Goal: Transaction & Acquisition: Purchase product/service

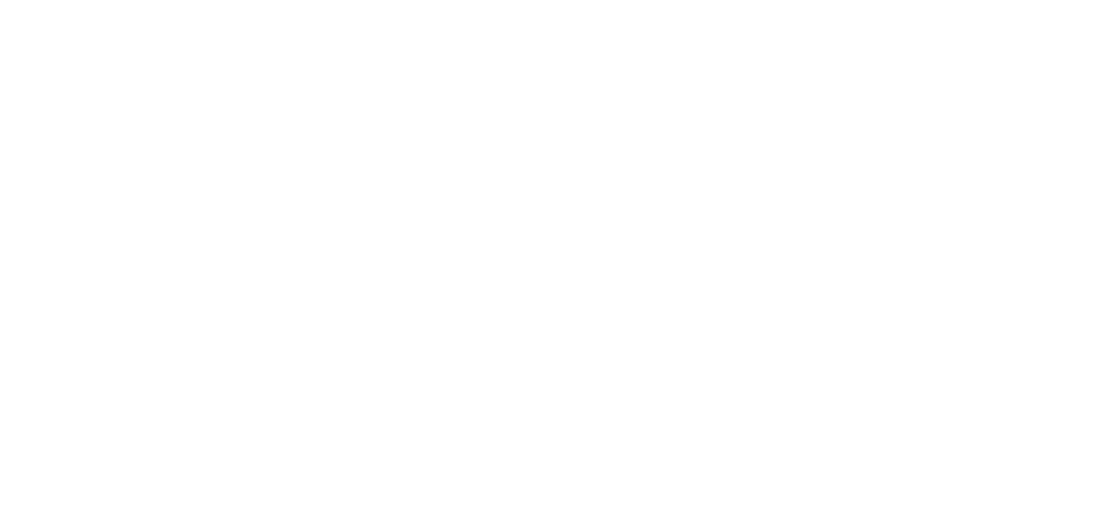
select select "message"
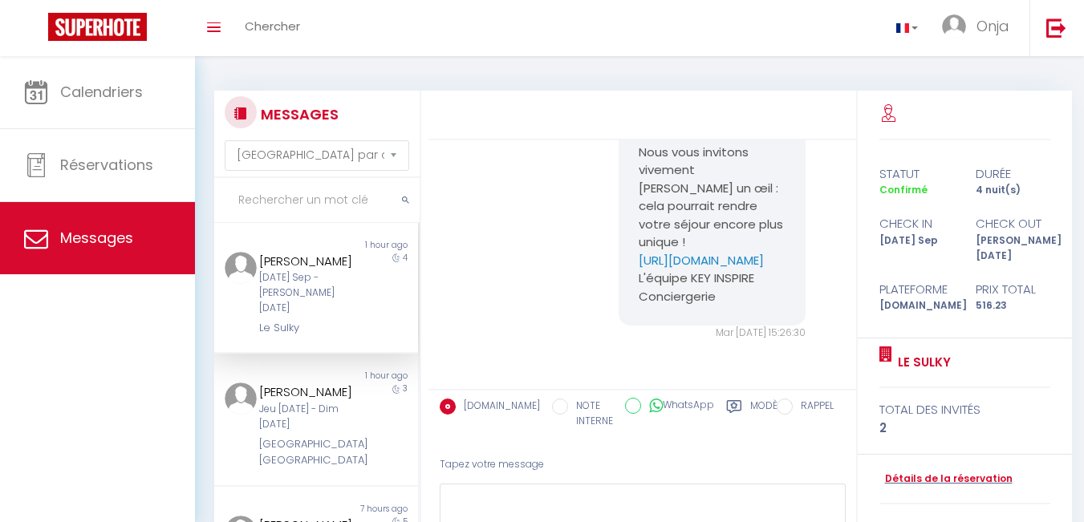
scroll to position [8010, 0]
click at [367, 288] on div "4" at bounding box center [392, 294] width 51 height 85
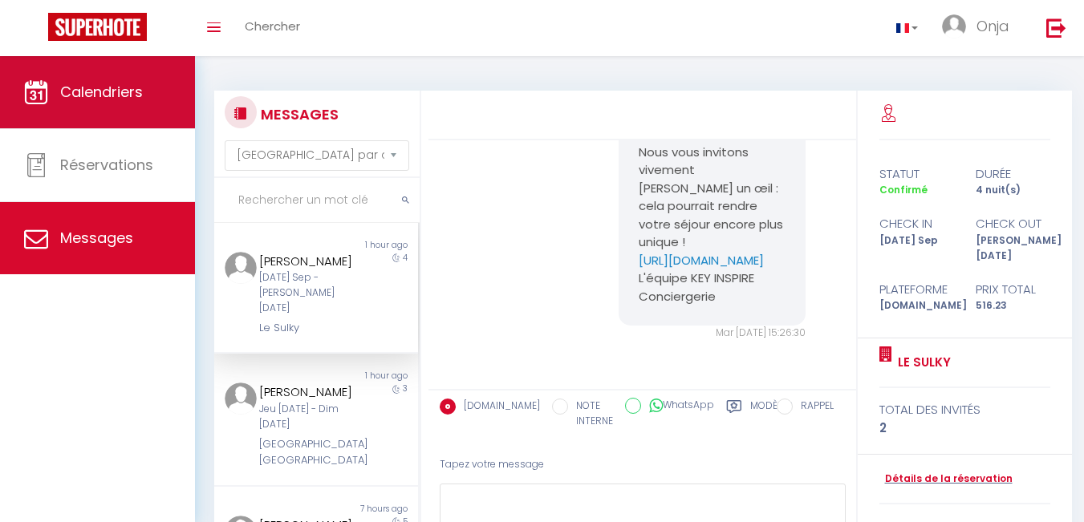
click at [105, 104] on link "Calendriers" at bounding box center [97, 92] width 195 height 72
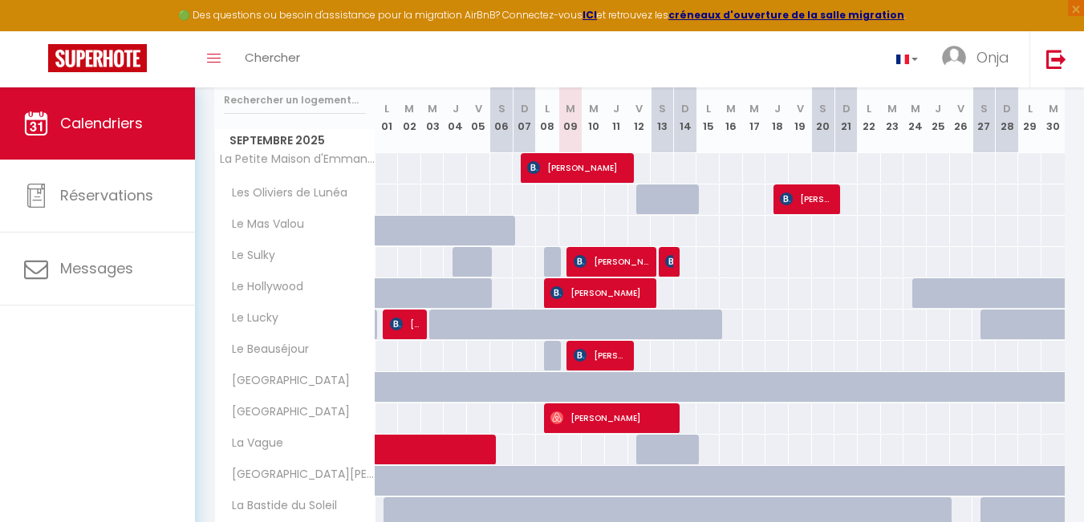
scroll to position [241, 0]
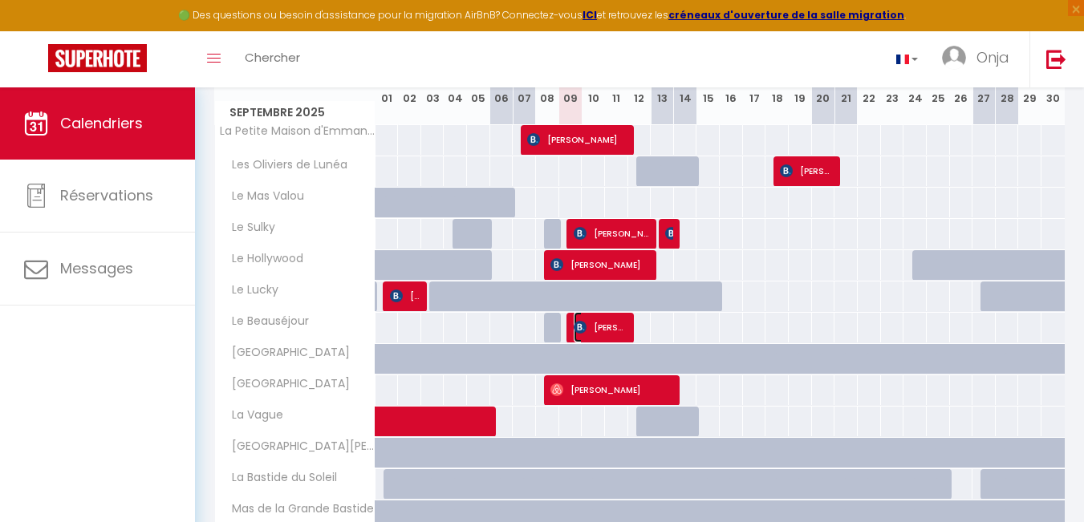
click at [587, 329] on span "Ludovic Wouters" at bounding box center [601, 327] width 55 height 30
select select "OK"
select select "KO"
select select "0"
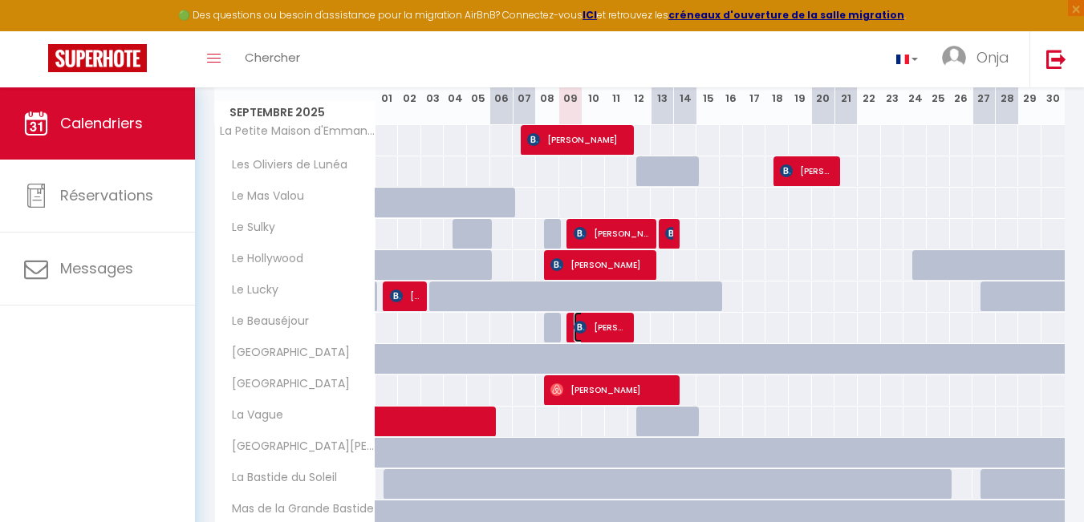
select select "1"
select select
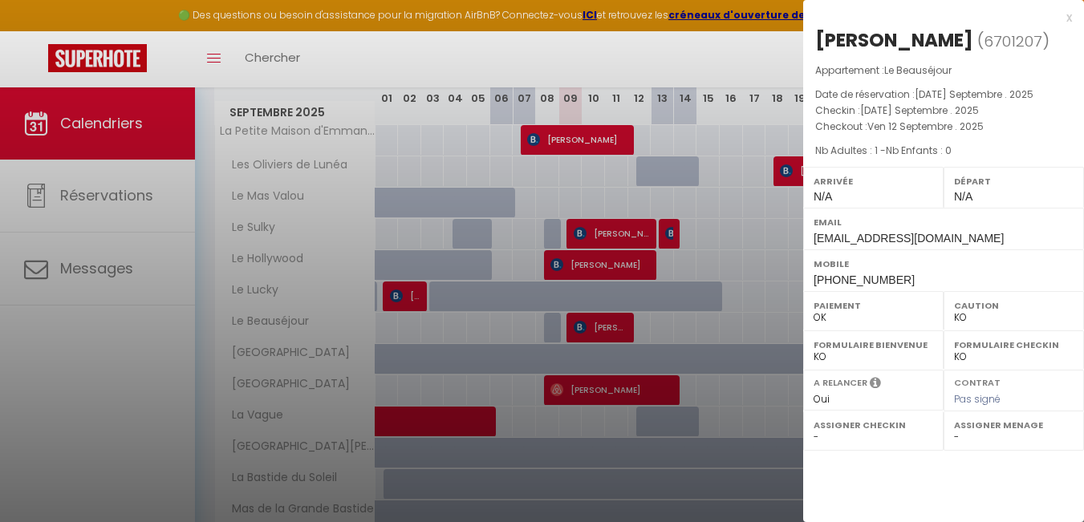
click at [844, 277] on span "+32485162658" at bounding box center [864, 280] width 101 height 13
click at [844, 278] on span "+32485162658" at bounding box center [864, 280] width 101 height 13
copy div "+32485162658"
click at [492, 272] on div at bounding box center [542, 261] width 1084 height 522
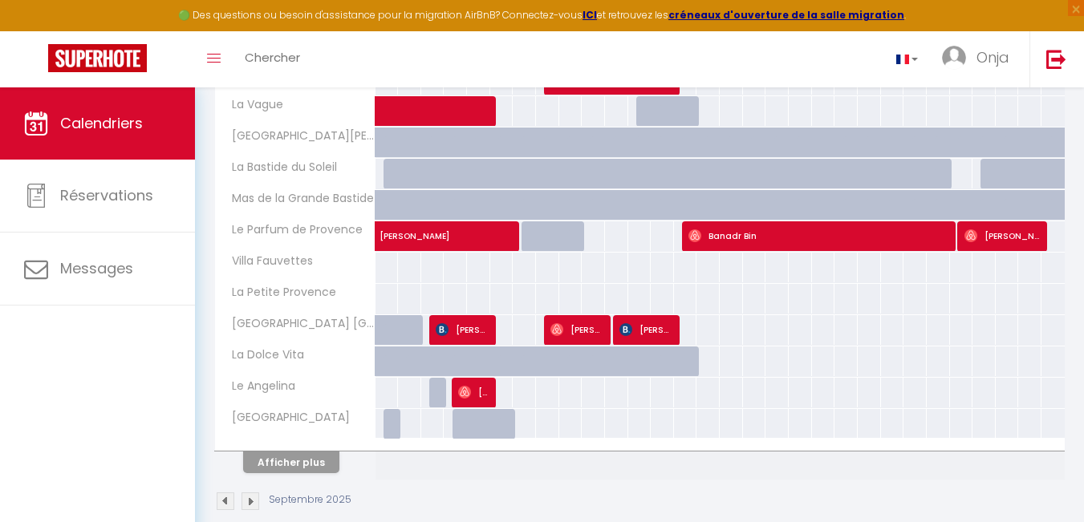
scroll to position [575, 0]
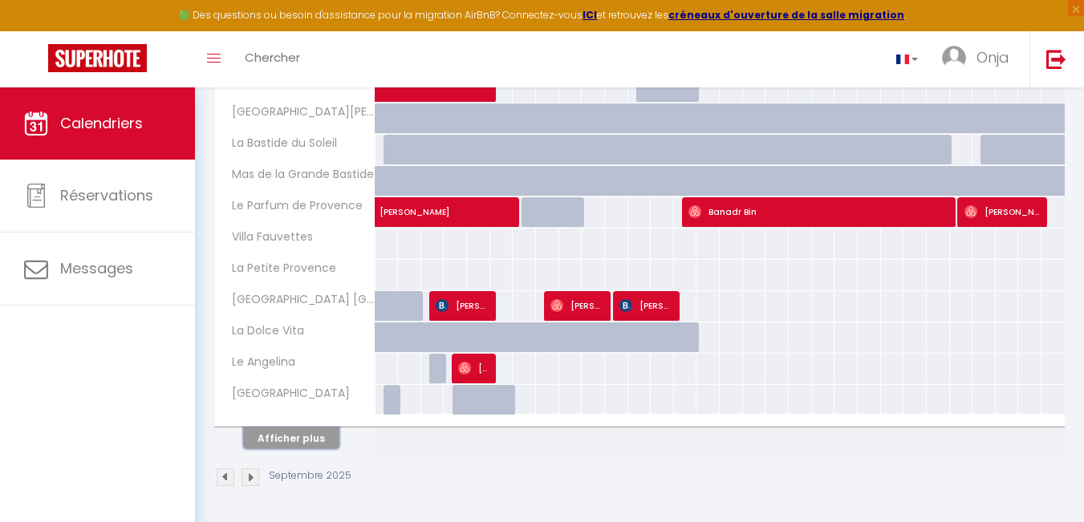
click at [297, 440] on button "Afficher plus" at bounding box center [291, 439] width 96 height 22
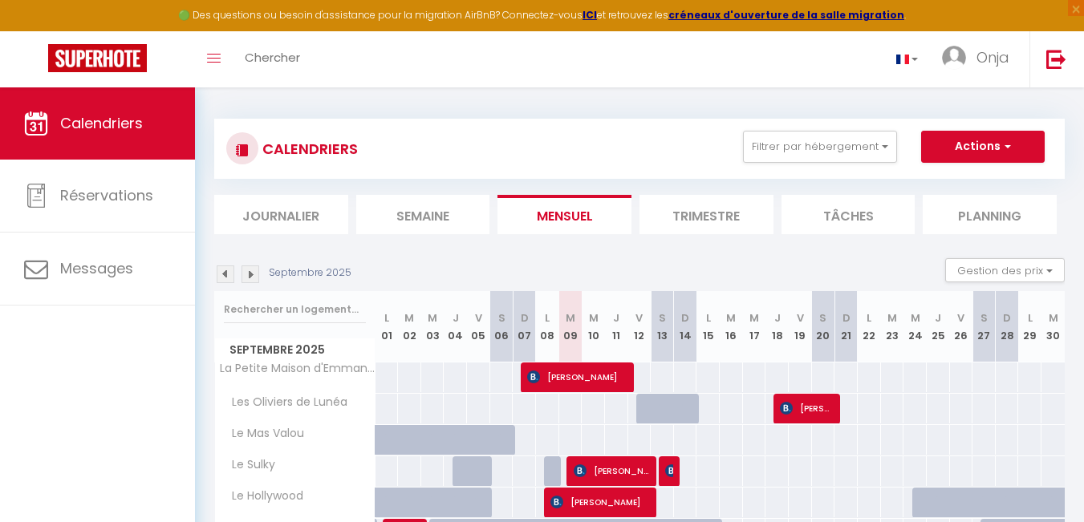
scroll to position [0, 0]
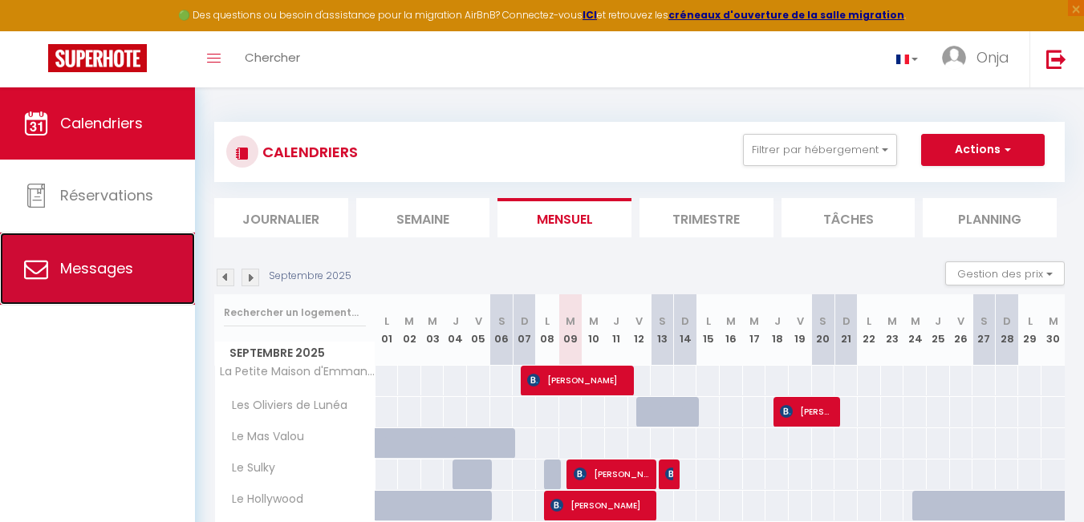
click at [123, 270] on span "Messages" at bounding box center [96, 268] width 73 height 20
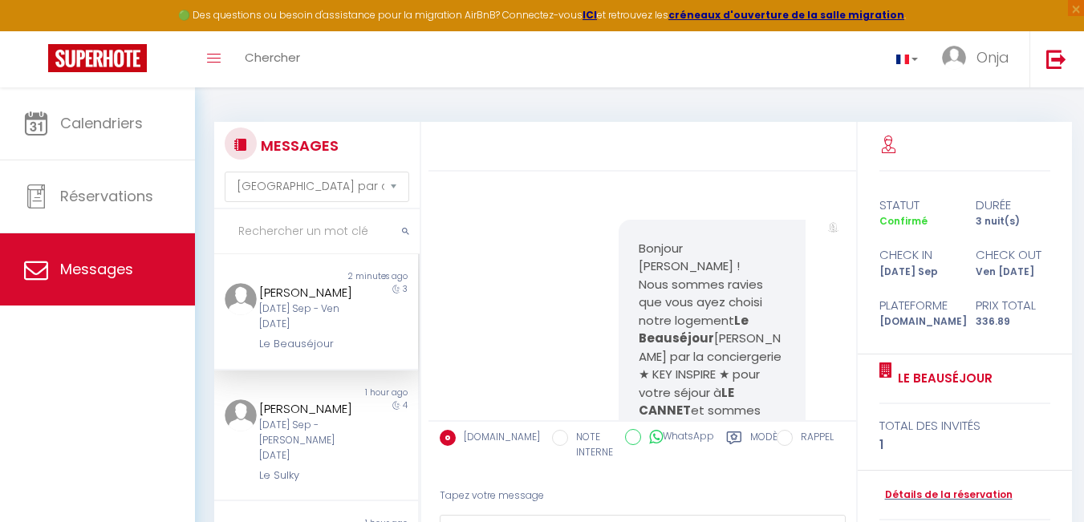
scroll to position [1275, 0]
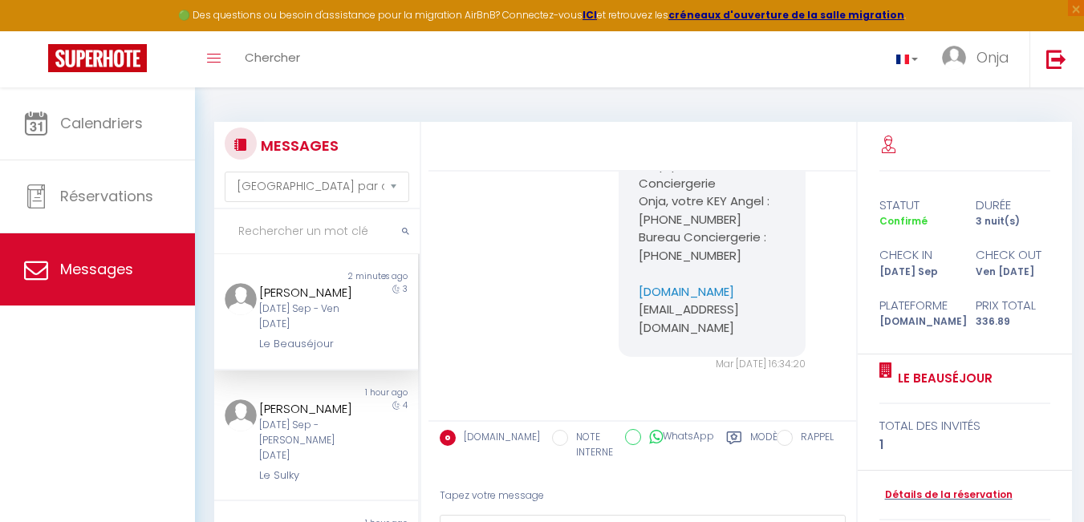
click at [306, 332] on div "Mar 09 Sep - Ven 12 Sep" at bounding box center [308, 317] width 98 height 30
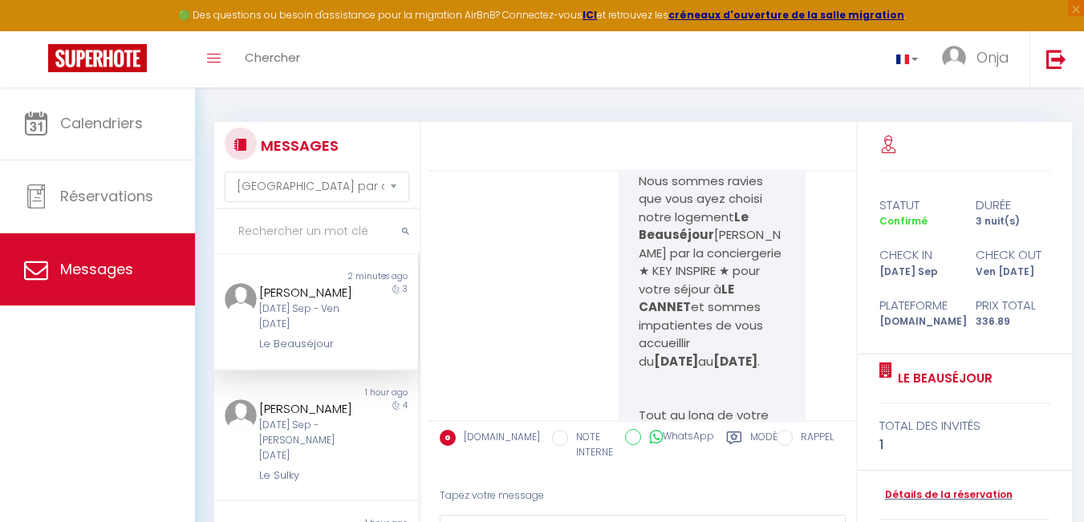
scroll to position [0, 0]
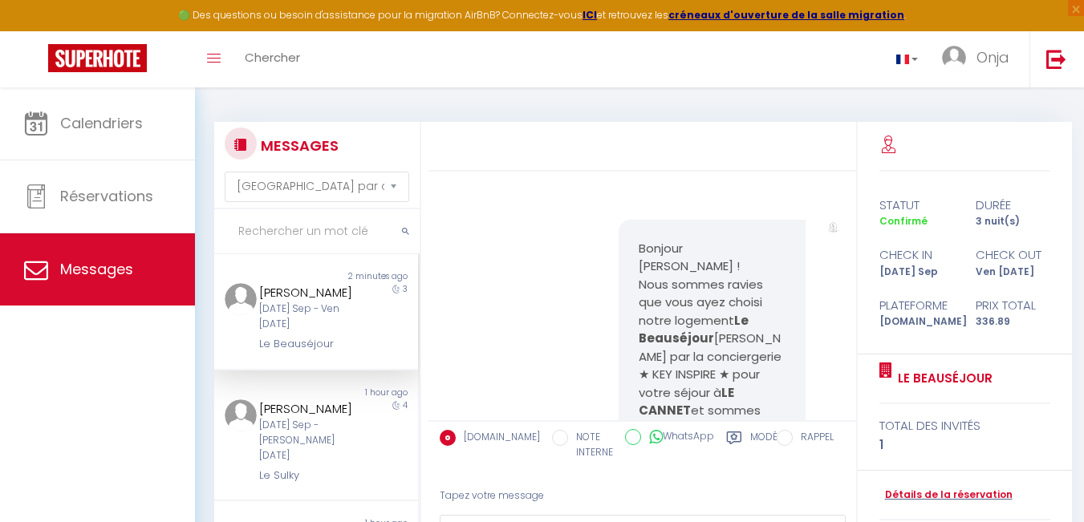
click at [278, 331] on div "Mar 09 Sep - Ven 12 Sep" at bounding box center [308, 317] width 98 height 30
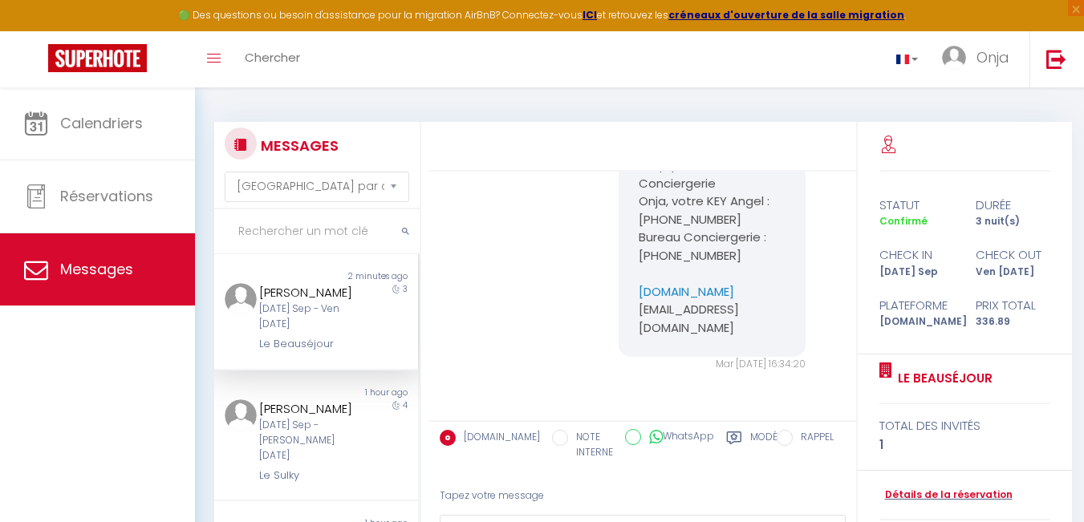
scroll to position [1275, 0]
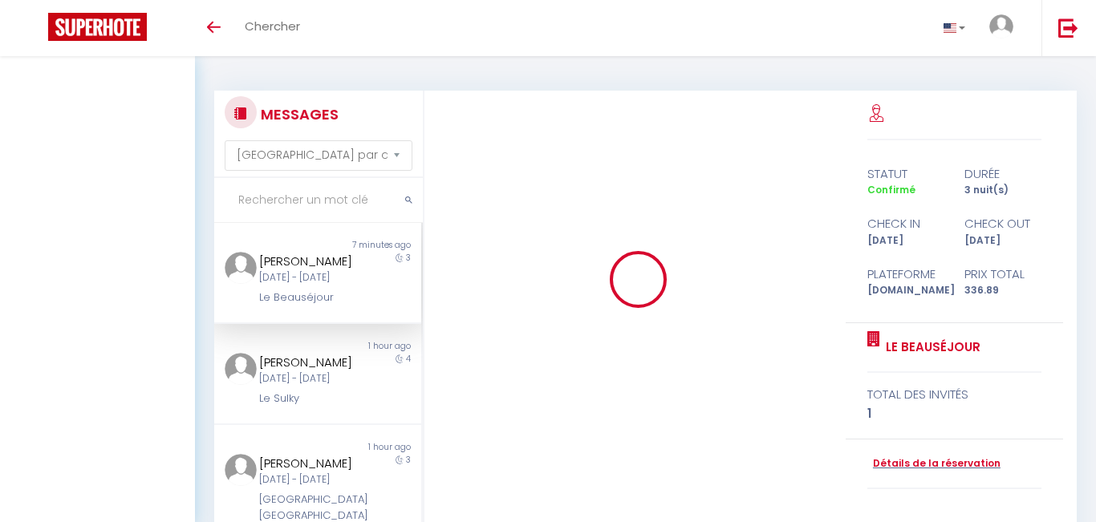
select select "message"
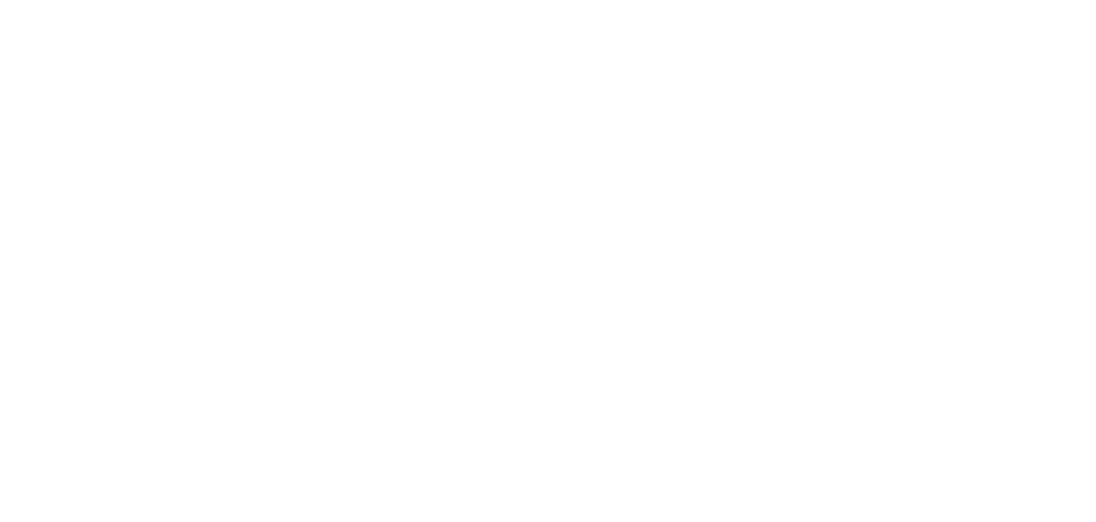
select select "message"
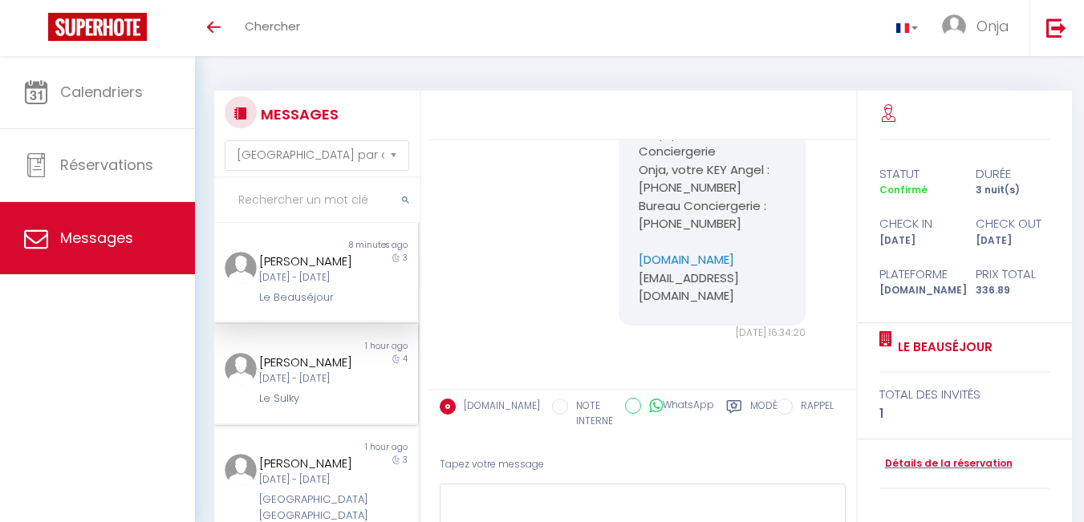
click at [282, 372] on div "[PERSON_NAME]" at bounding box center [308, 362] width 98 height 19
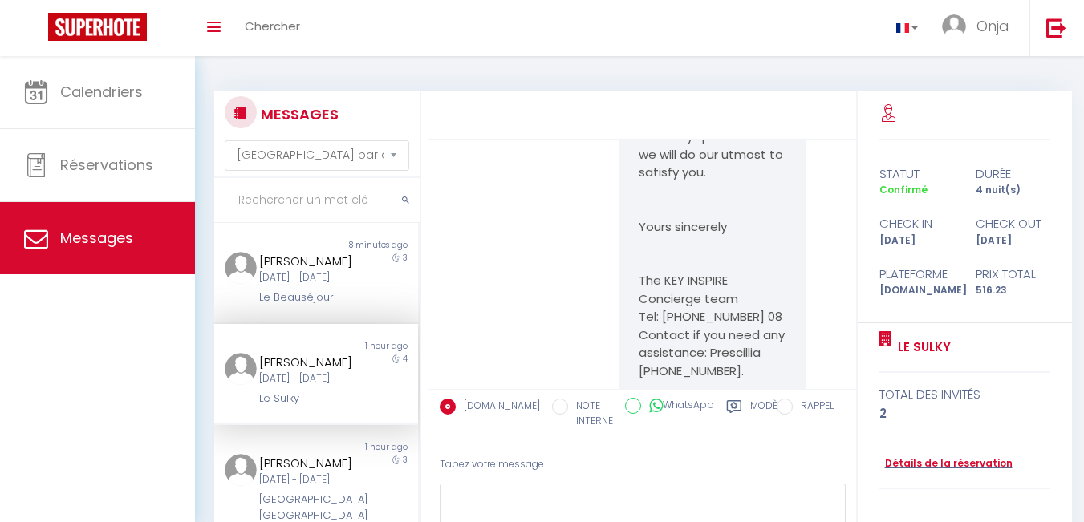
scroll to position [6967, 0]
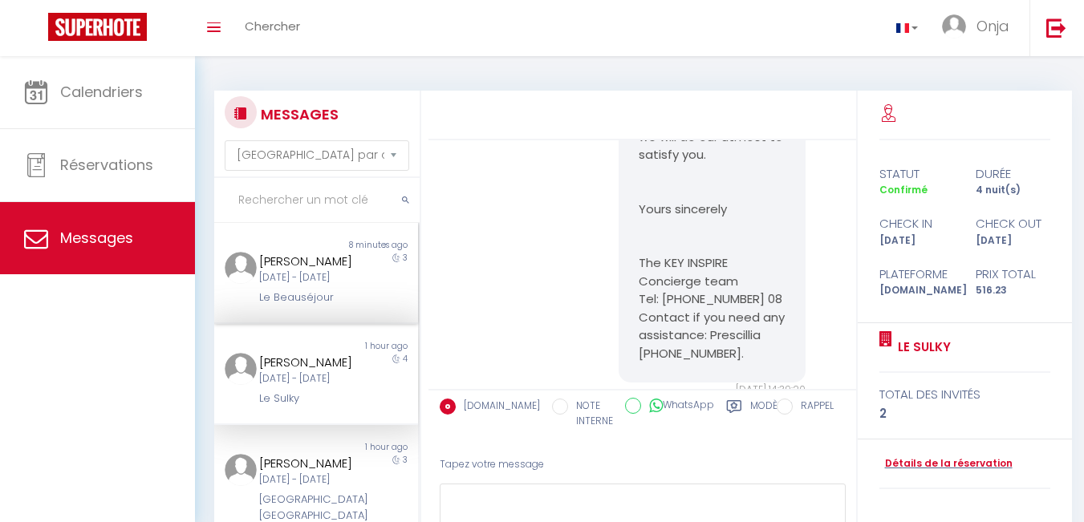
click at [302, 271] on div "[PERSON_NAME]" at bounding box center [308, 261] width 98 height 19
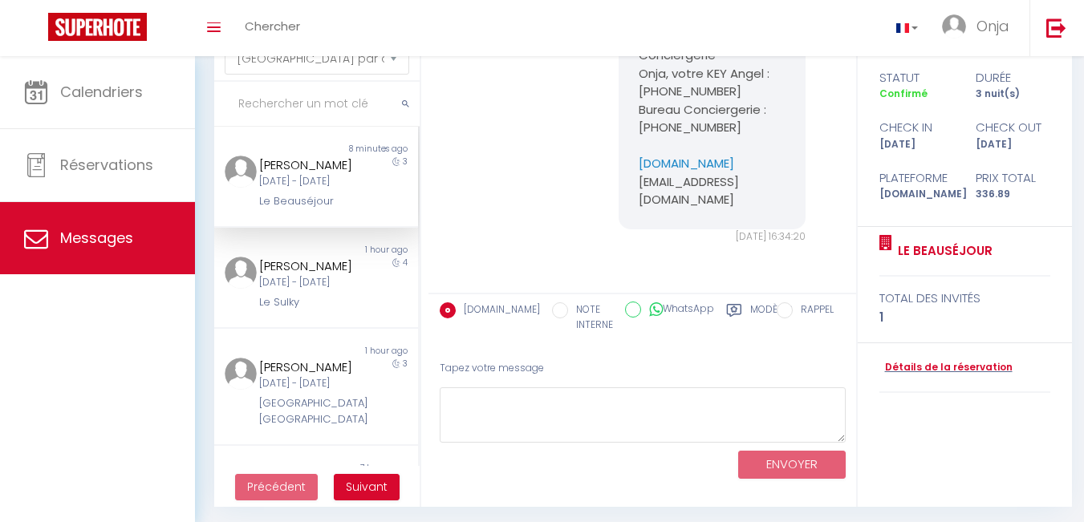
scroll to position [100, 0]
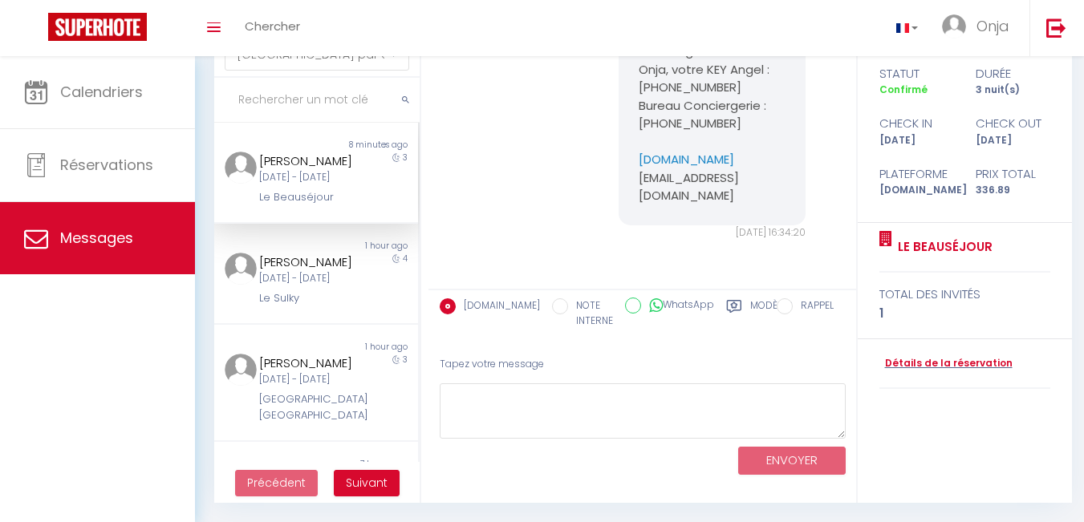
click at [312, 185] on div "[DATE] Sep - Ven [DATE]" at bounding box center [308, 177] width 98 height 15
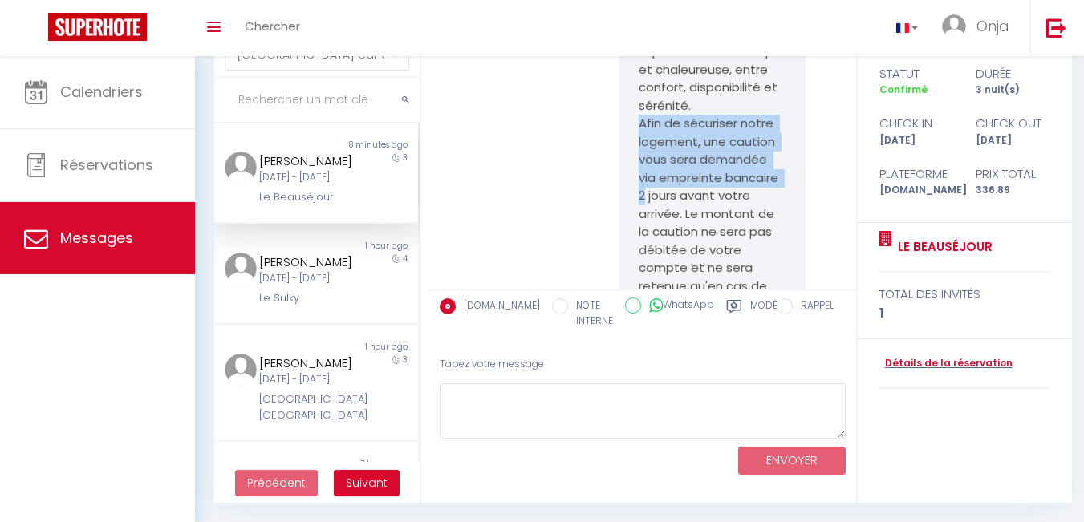
scroll to position [633, 0]
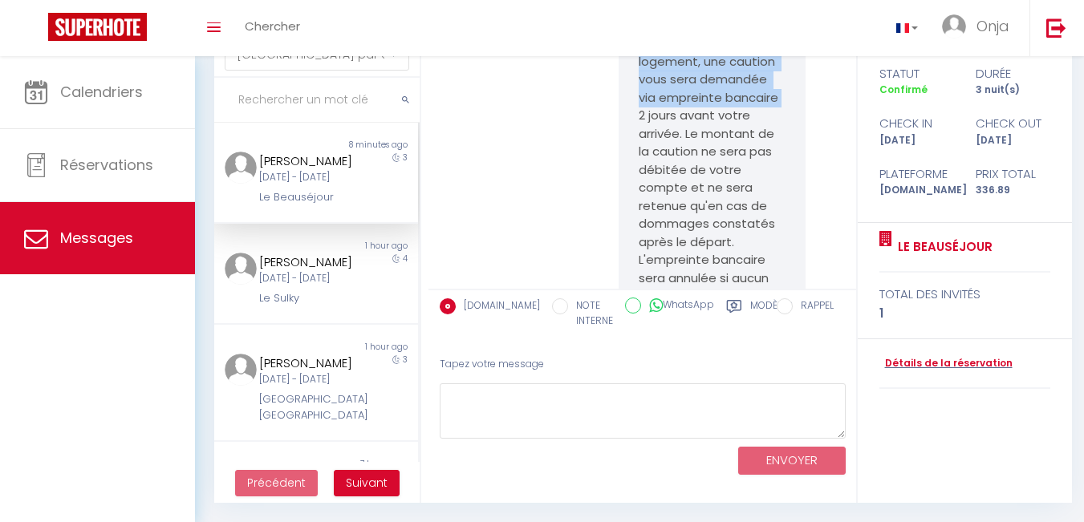
drag, startPoint x: 632, startPoint y: 154, endPoint x: 693, endPoint y: 146, distance: 61.5
click at [693, 146] on div "Bonjour Ludovic ! Nous sommes ravies que vous ayez choisi notre logement Le Bea…" at bounding box center [712, 125] width 187 height 1340
copy p "Afin de sécuriser notre logement, une caution vous sera demandée via empreinte …"
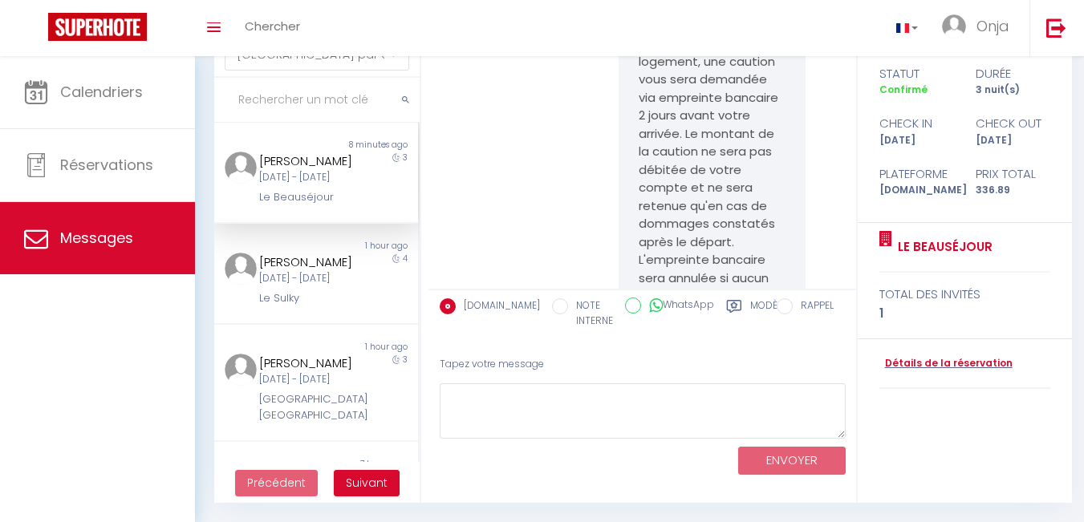
click at [706, 177] on p "Afin de sécuriser notre logement, une caution vous sera demandée via empreinte …" at bounding box center [712, 170] width 147 height 271
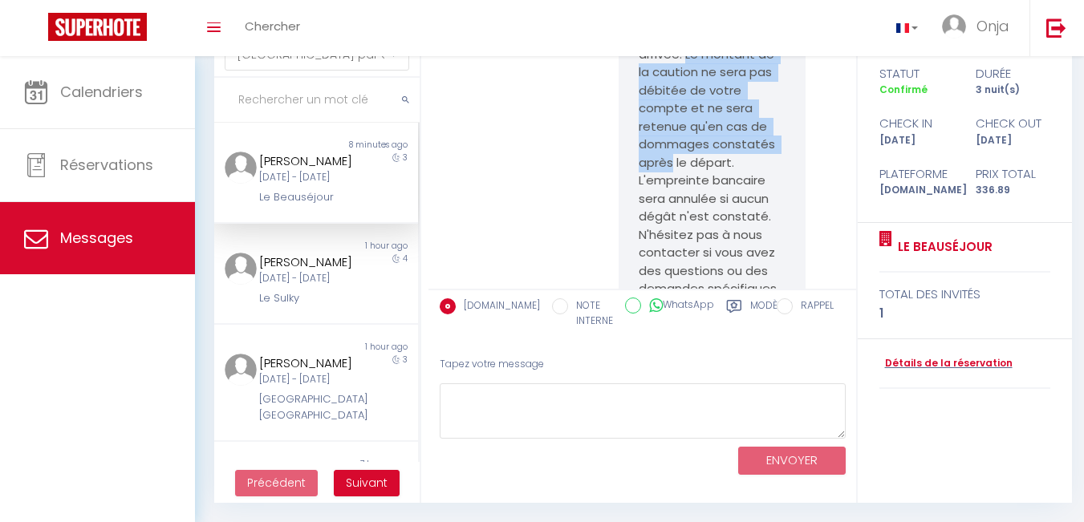
scroll to position [713, 0]
drag, startPoint x: 713, startPoint y: 173, endPoint x: 672, endPoint y: 214, distance: 57.9
click at [672, 214] on p "Afin de sécuriser notre logement, une caution vous sera demandée via empreinte …" at bounding box center [712, 89] width 147 height 271
copy p "Le montant de la caution ne sera pas débitée de votre compte et ne sera retenue…"
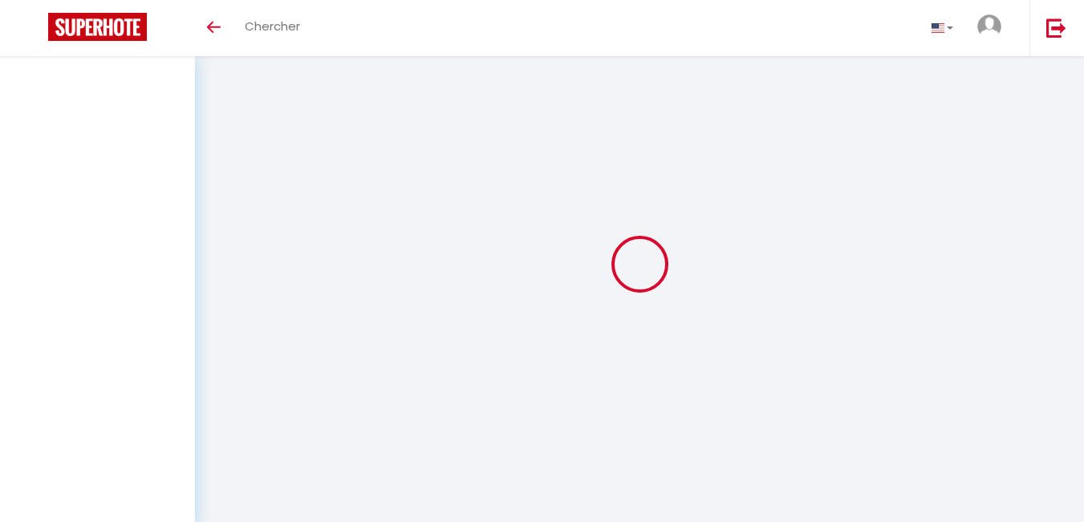
select select "message"
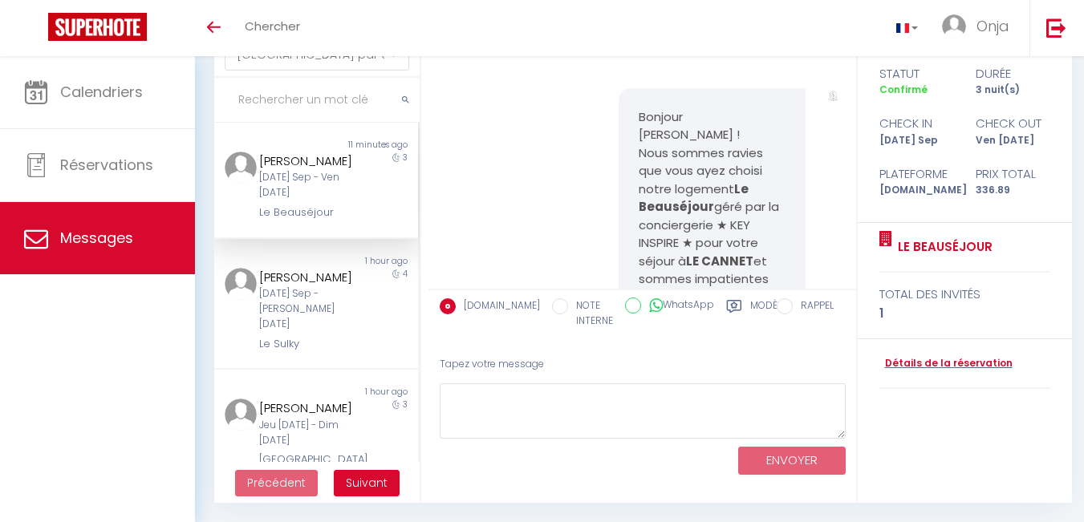
click at [309, 171] on div "[PERSON_NAME]" at bounding box center [308, 161] width 98 height 19
click at [311, 287] on div "[PERSON_NAME]" at bounding box center [308, 277] width 98 height 19
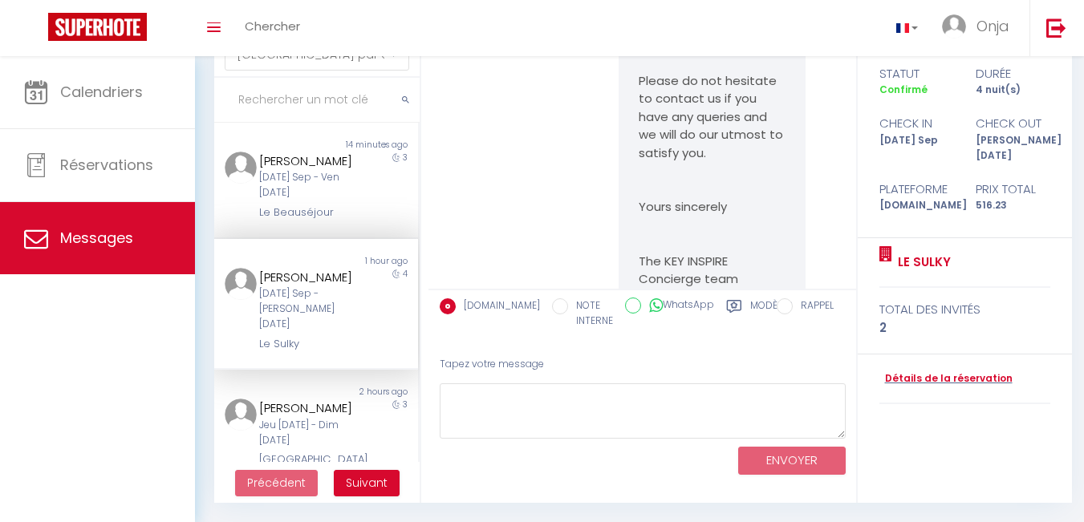
scroll to position [6967, 0]
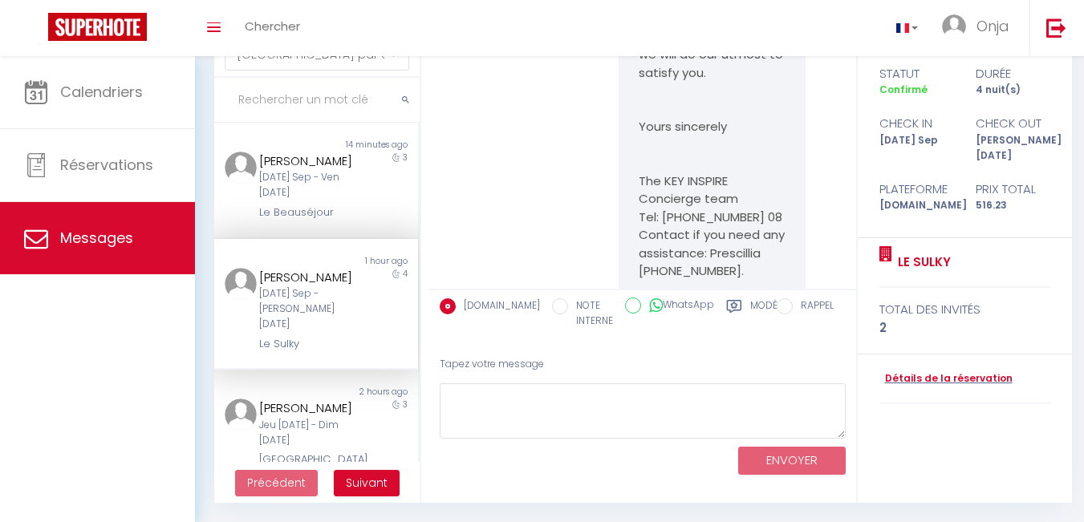
drag, startPoint x: 635, startPoint y: 177, endPoint x: 755, endPoint y: 197, distance: 121.4
copy p "https://superhote.com/applink/p/ZJL5UrAB"
click at [301, 171] on div "Ludovic Wouters" at bounding box center [308, 161] width 98 height 19
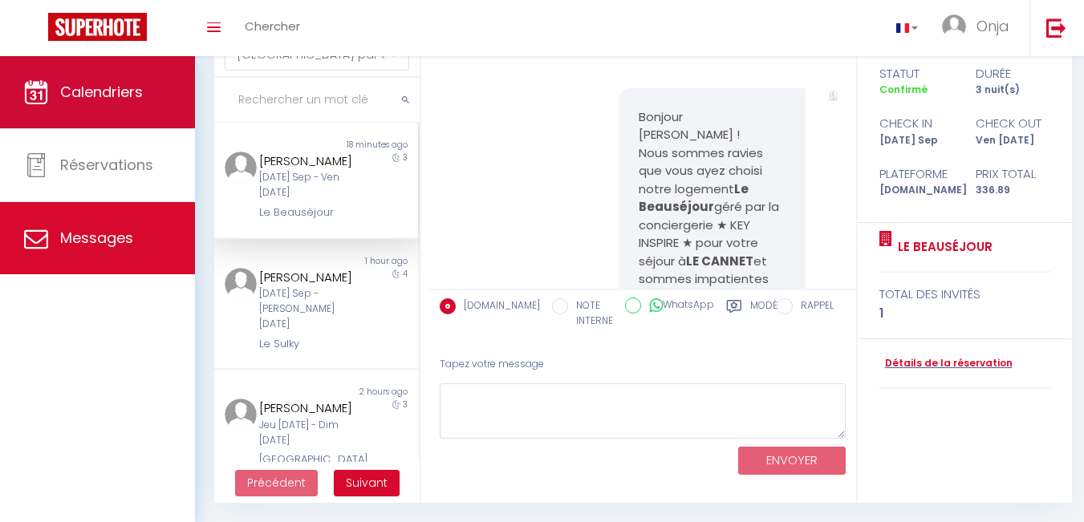
click at [89, 97] on span "Calendriers" at bounding box center [101, 92] width 83 height 20
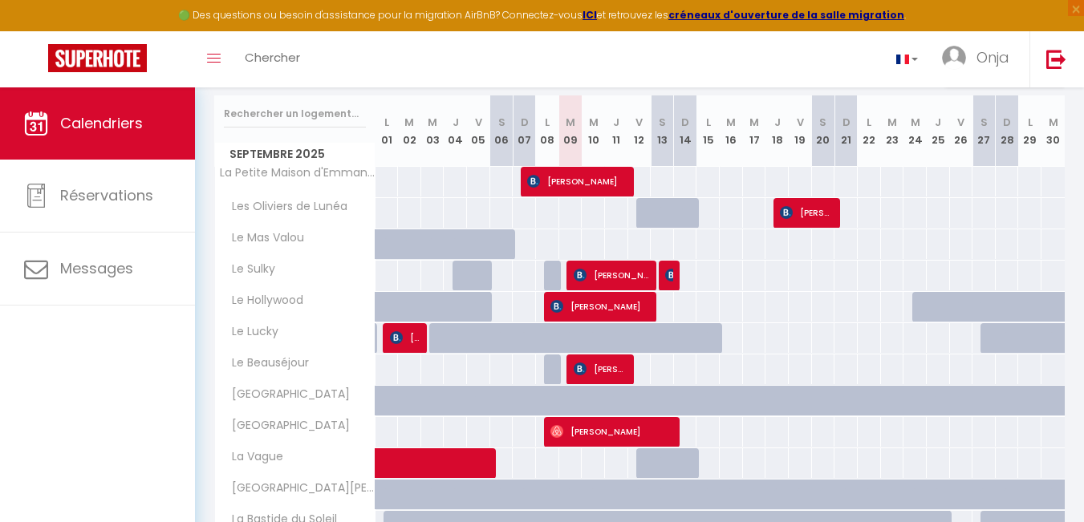
scroll to position [160, 0]
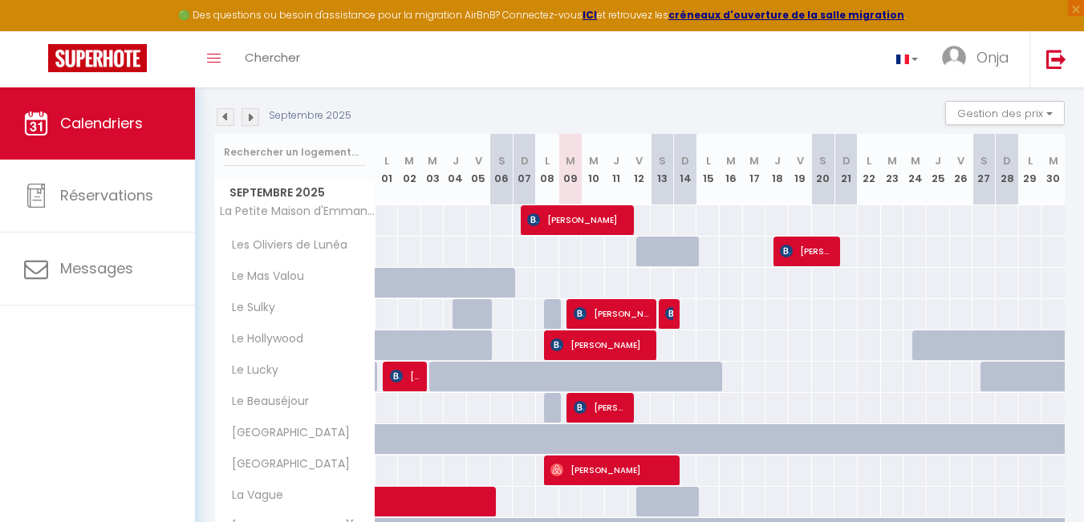
click at [223, 119] on img at bounding box center [226, 117] width 18 height 18
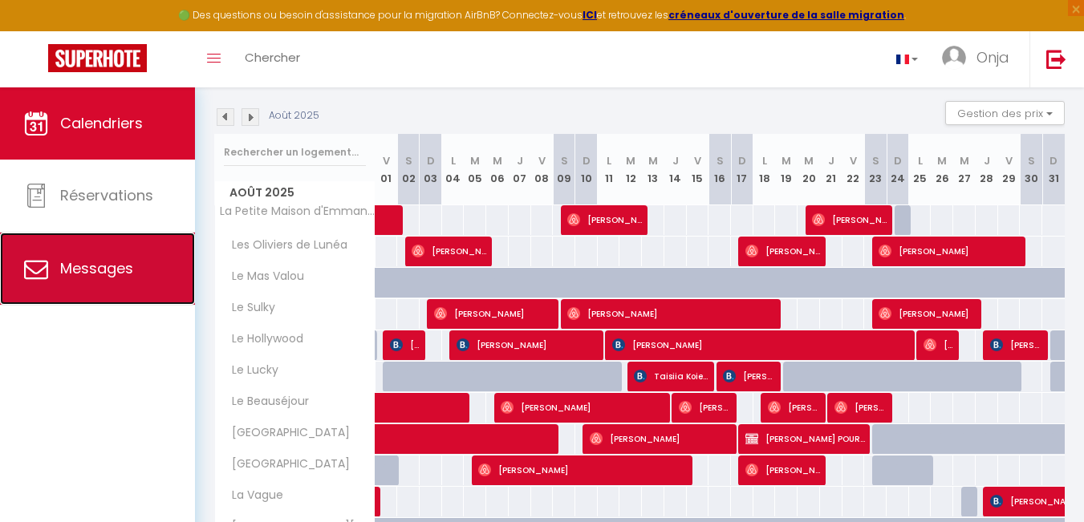
click at [131, 279] on link "Messages" at bounding box center [97, 269] width 195 height 72
select select "message"
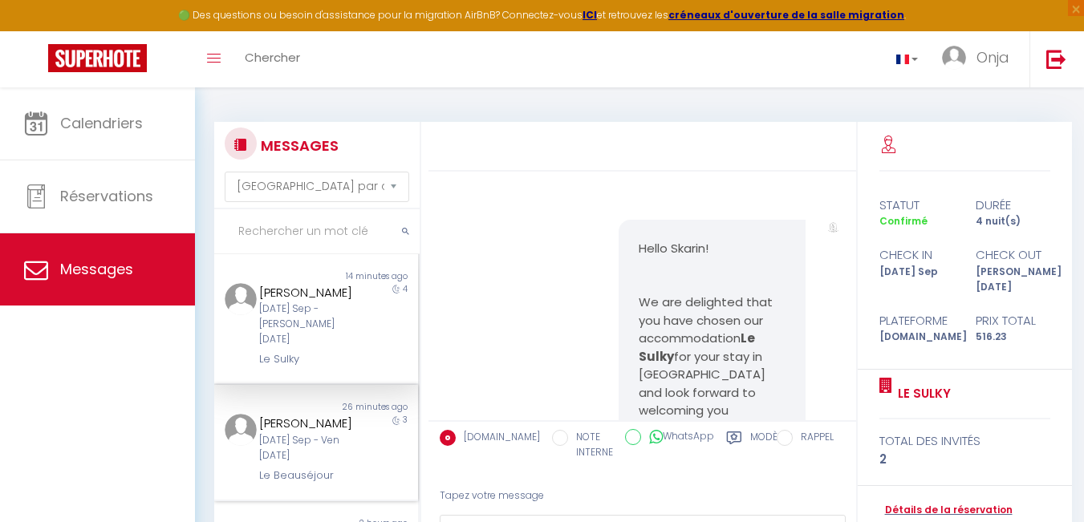
scroll to position [11360, 0]
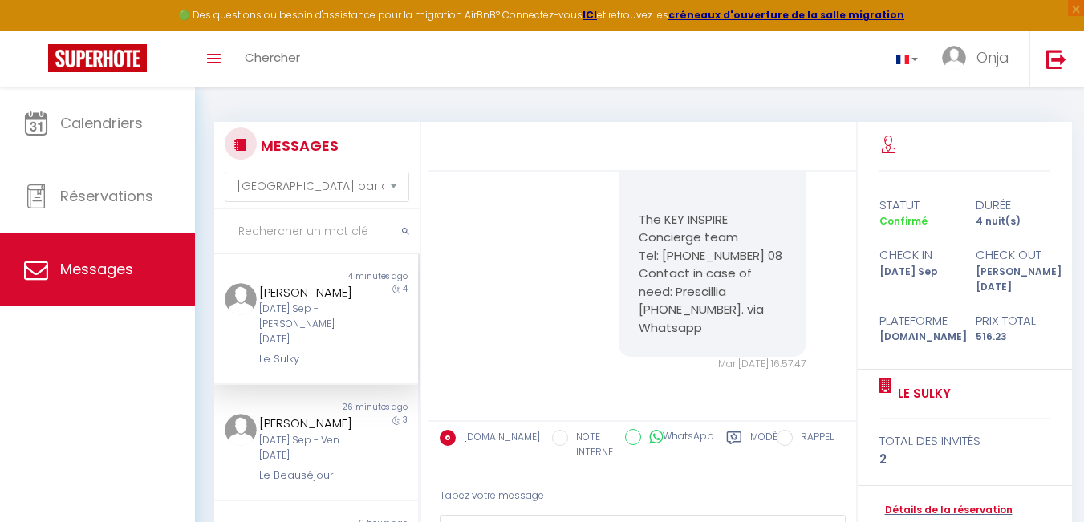
click at [333, 351] on div "Skarin Lill-Marie Mar 09 Sep - Sam 13 Sep Le Sulky" at bounding box center [307, 325] width 119 height 85
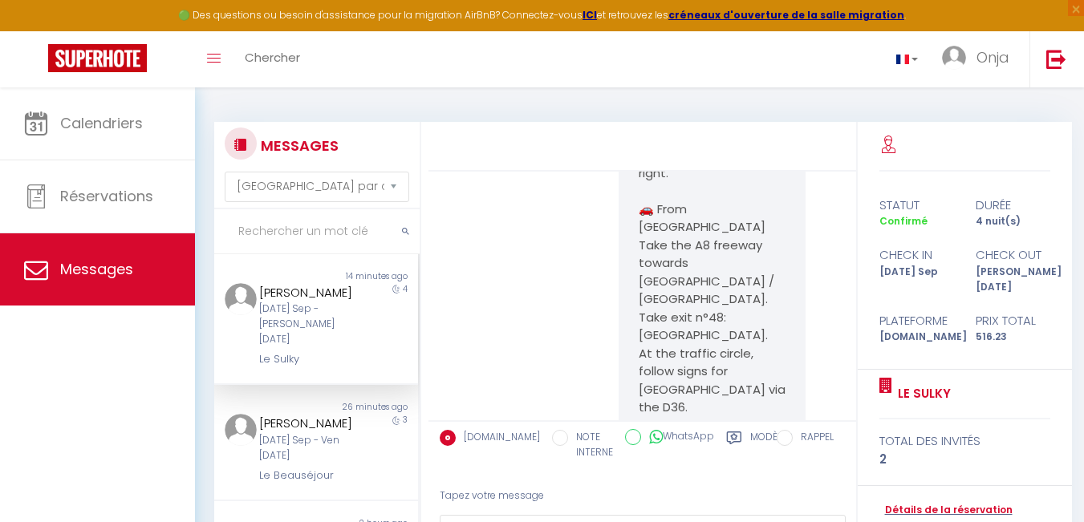
scroll to position [8552, 0]
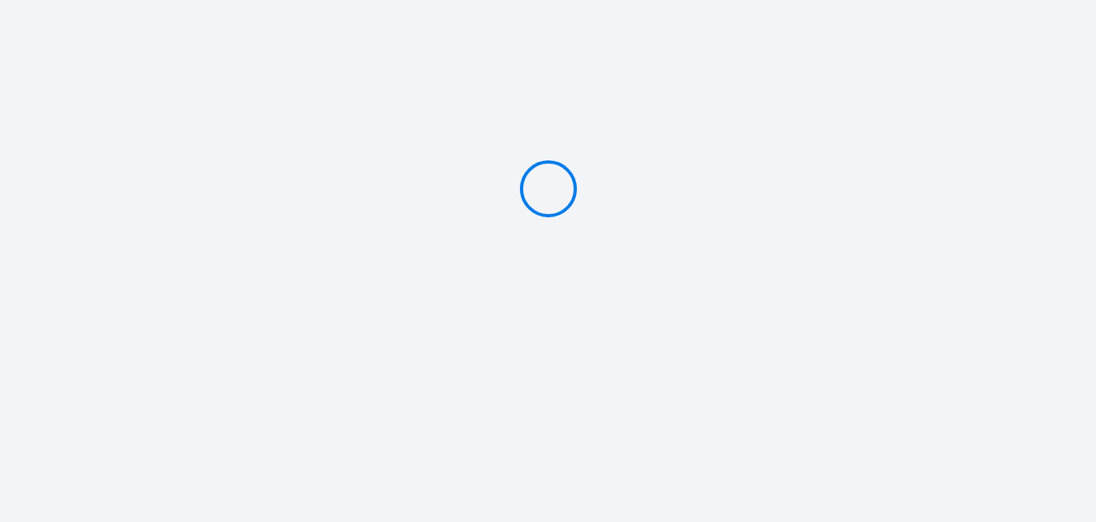
type input "Caution 150 €"
